Goal: Task Accomplishment & Management: Manage account settings

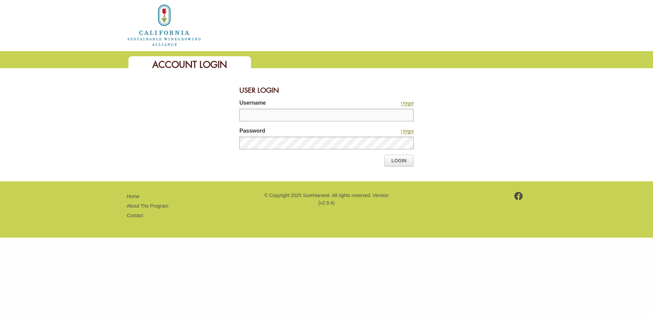
type input "*********"
click at [118, 118] on div "User Login Username I forgot ********* Password I forgot Login" at bounding box center [326, 124] width 653 height 113
click at [400, 162] on link "Login" at bounding box center [398, 161] width 29 height 12
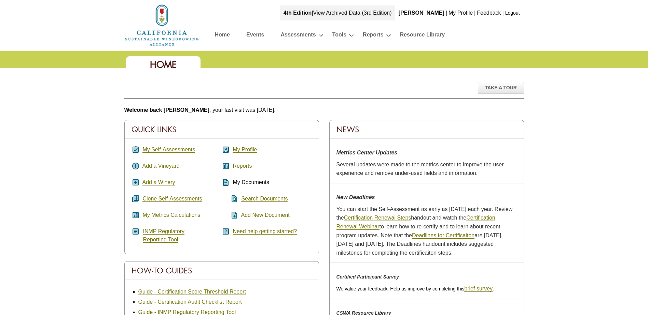
click at [516, 15] on link "Logout" at bounding box center [512, 12] width 15 height 5
